Goal: Navigation & Orientation: Find specific page/section

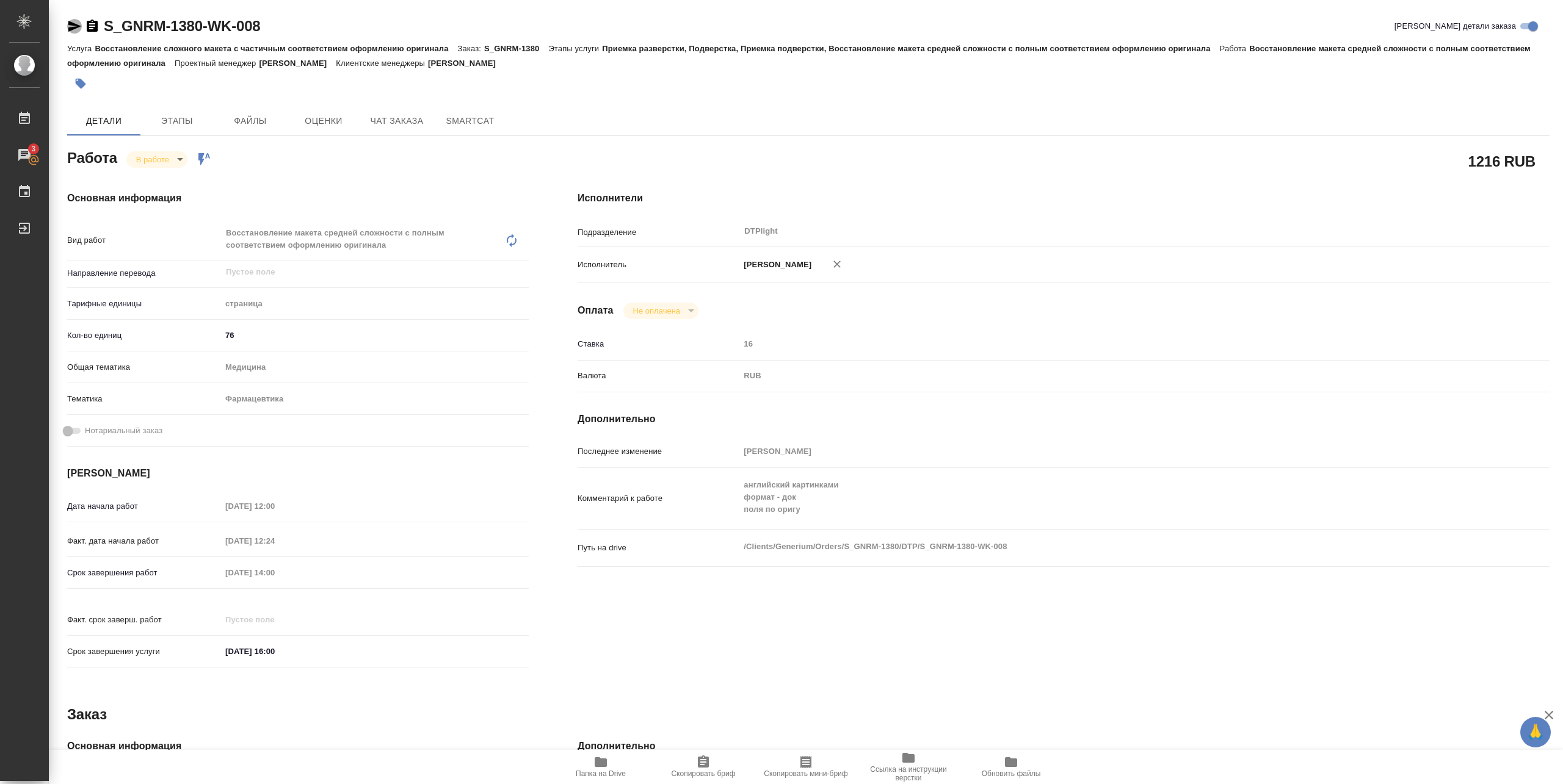
drag, startPoint x: 74, startPoint y: 27, endPoint x: 81, endPoint y: 16, distance: 13.0
click at [76, 27] on icon "button" at bounding box center [75, 26] width 13 height 11
